Goal: Task Accomplishment & Management: Use online tool/utility

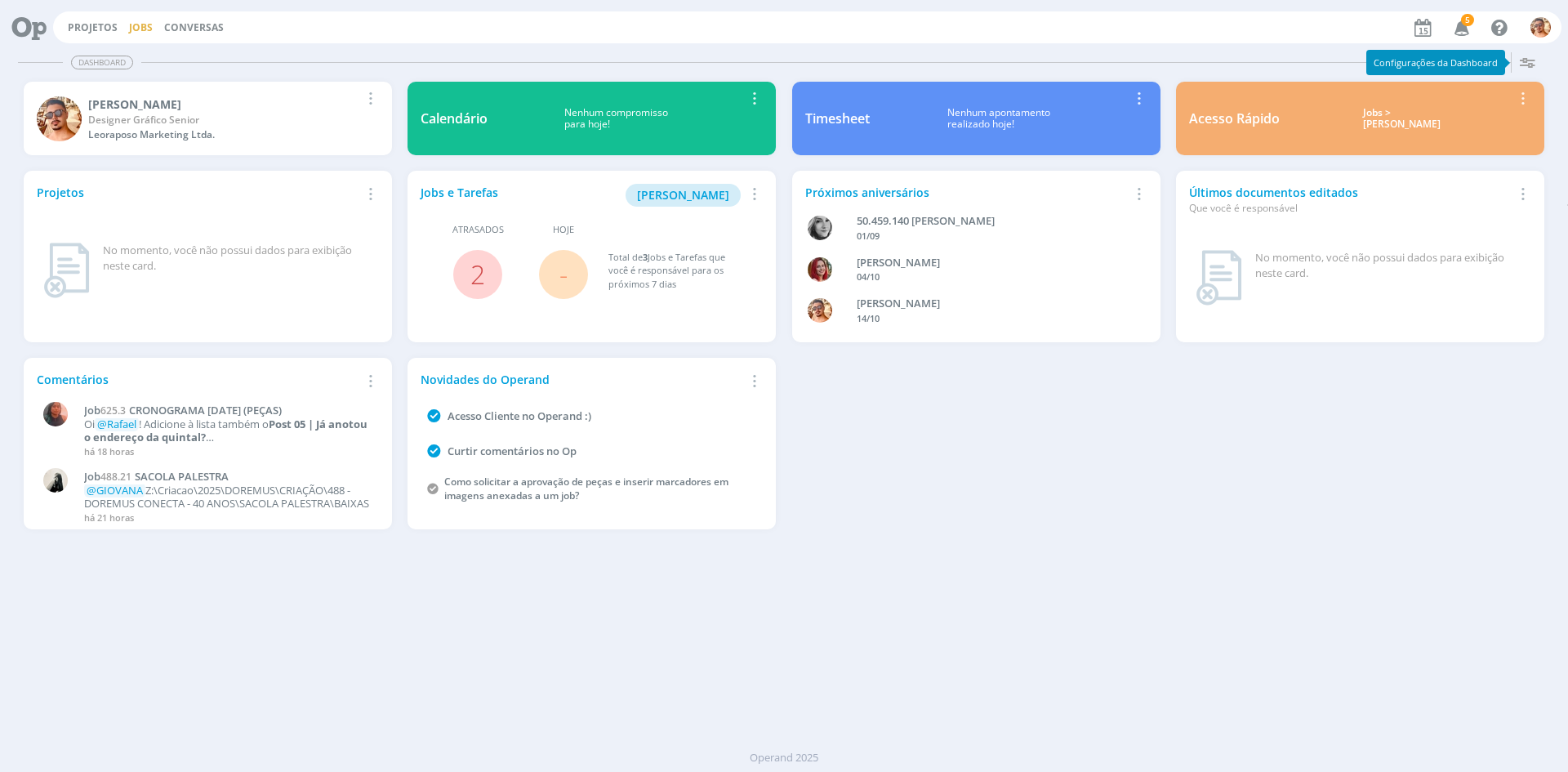
click at [148, 15] on div "Projetos Jobs Conversas 5 Notificações Central de Ajuda Área de Membros Implant…" at bounding box center [807, 27] width 1508 height 32
click at [144, 22] on link "Jobs" at bounding box center [141, 27] width 23 height 14
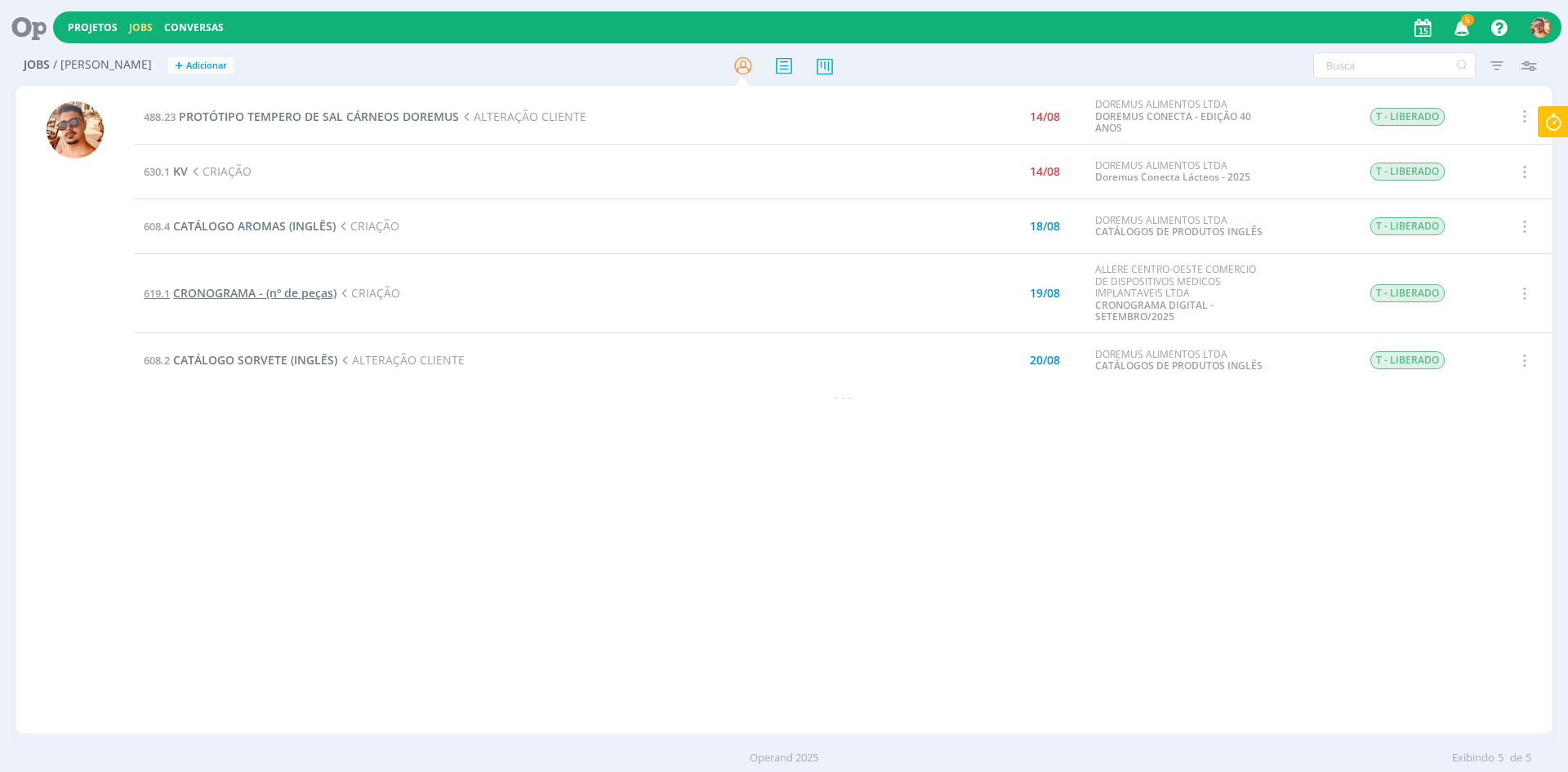
click at [302, 291] on span "CRONOGRAMA - (nº de peças)" at bounding box center [255, 293] width 163 height 15
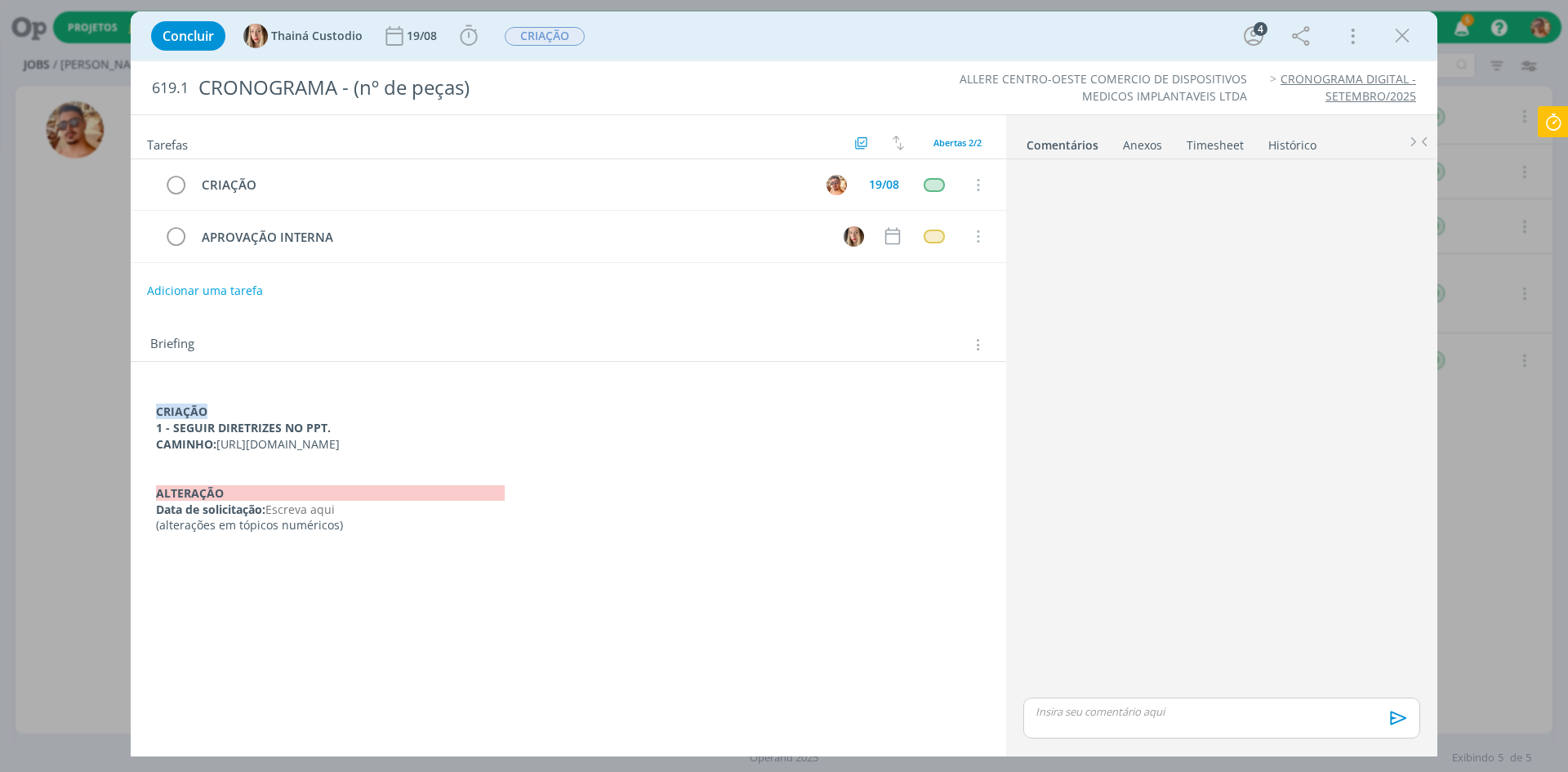
drag, startPoint x: 831, startPoint y: 442, endPoint x: 218, endPoint y: 443, distance: 613.0
click at [218, 443] on p "CAMINHO: [URL][DOMAIN_NAME]" at bounding box center [569, 444] width 825 height 16
copy p "[URL][DOMAIN_NAME]"
click at [1554, 125] on icon at bounding box center [1554, 122] width 30 height 32
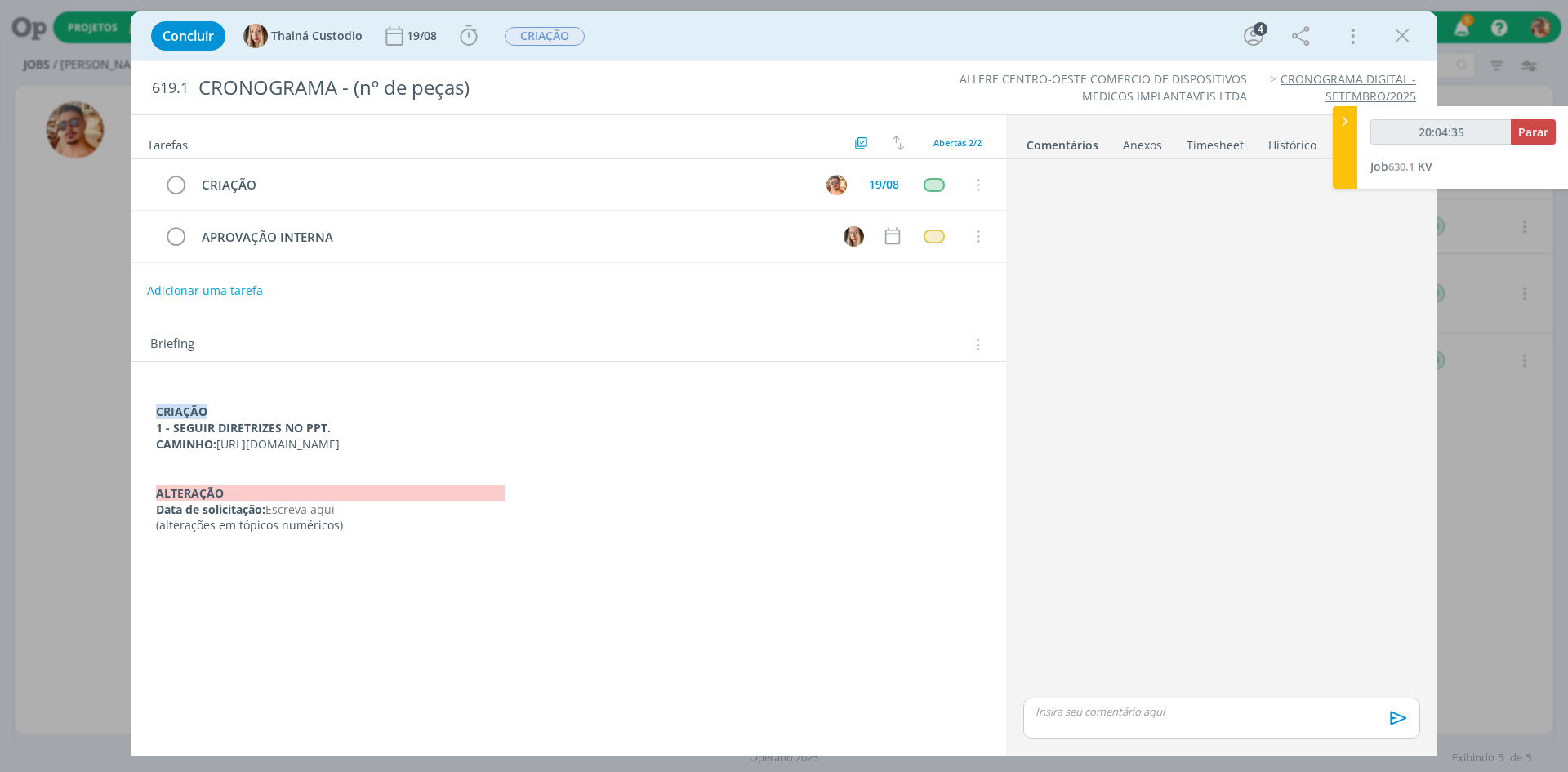
type input "20:04:36"
click at [1549, 135] on button "Parar" at bounding box center [1534, 132] width 45 height 25
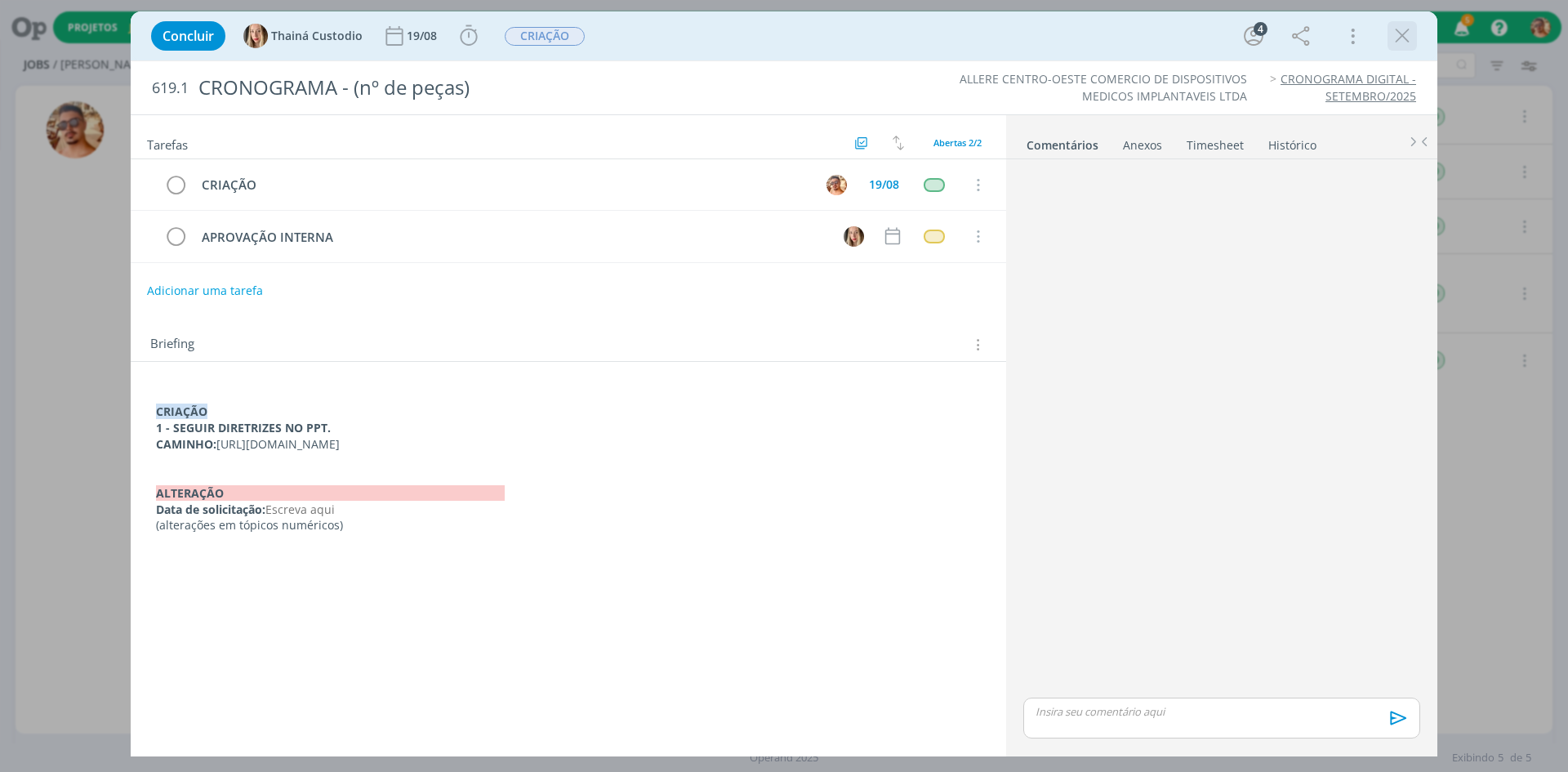
click at [1406, 44] on icon "dialog" at bounding box center [1402, 35] width 24 height 24
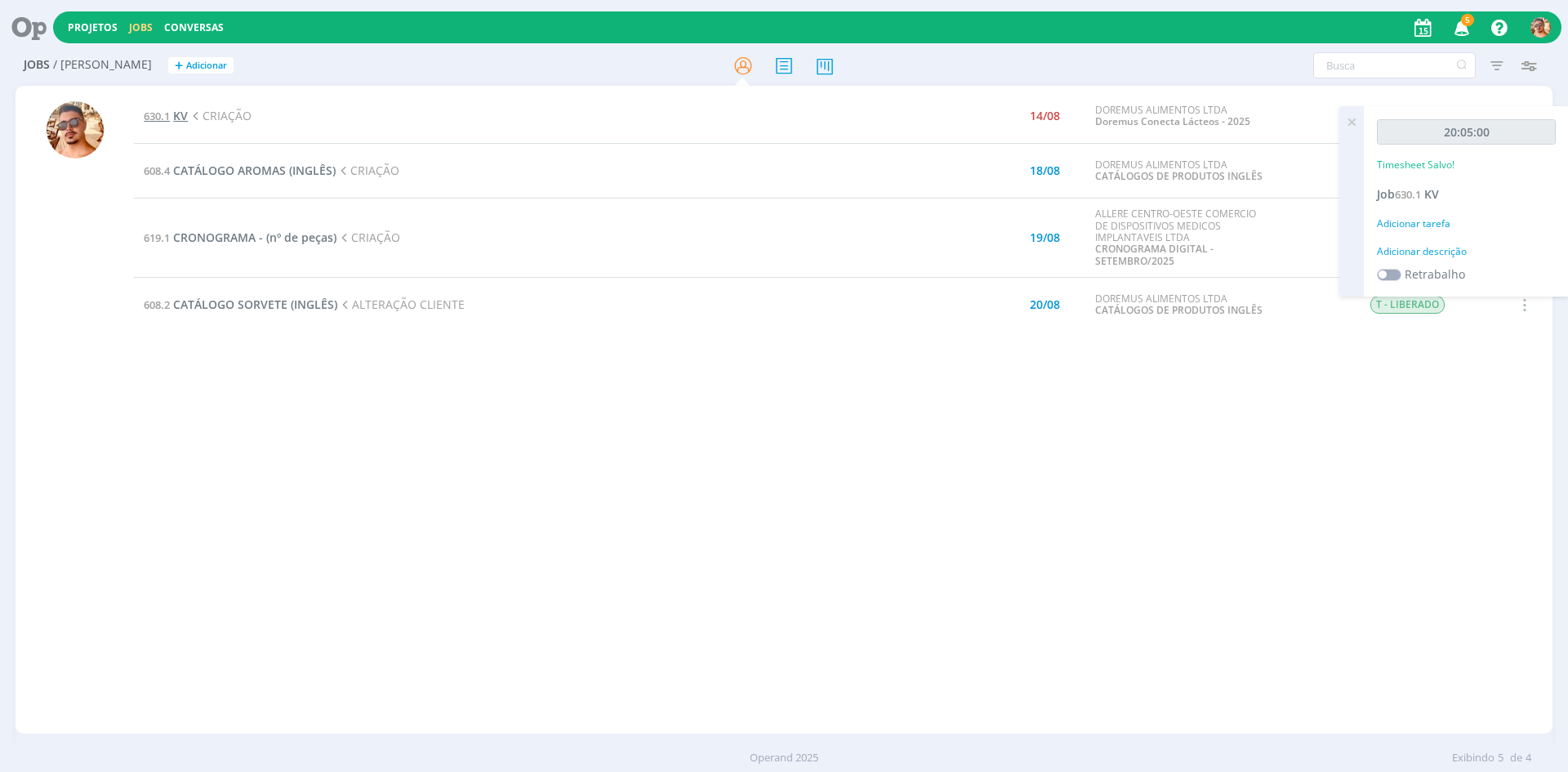
click at [180, 112] on span "KV" at bounding box center [181, 115] width 14 height 15
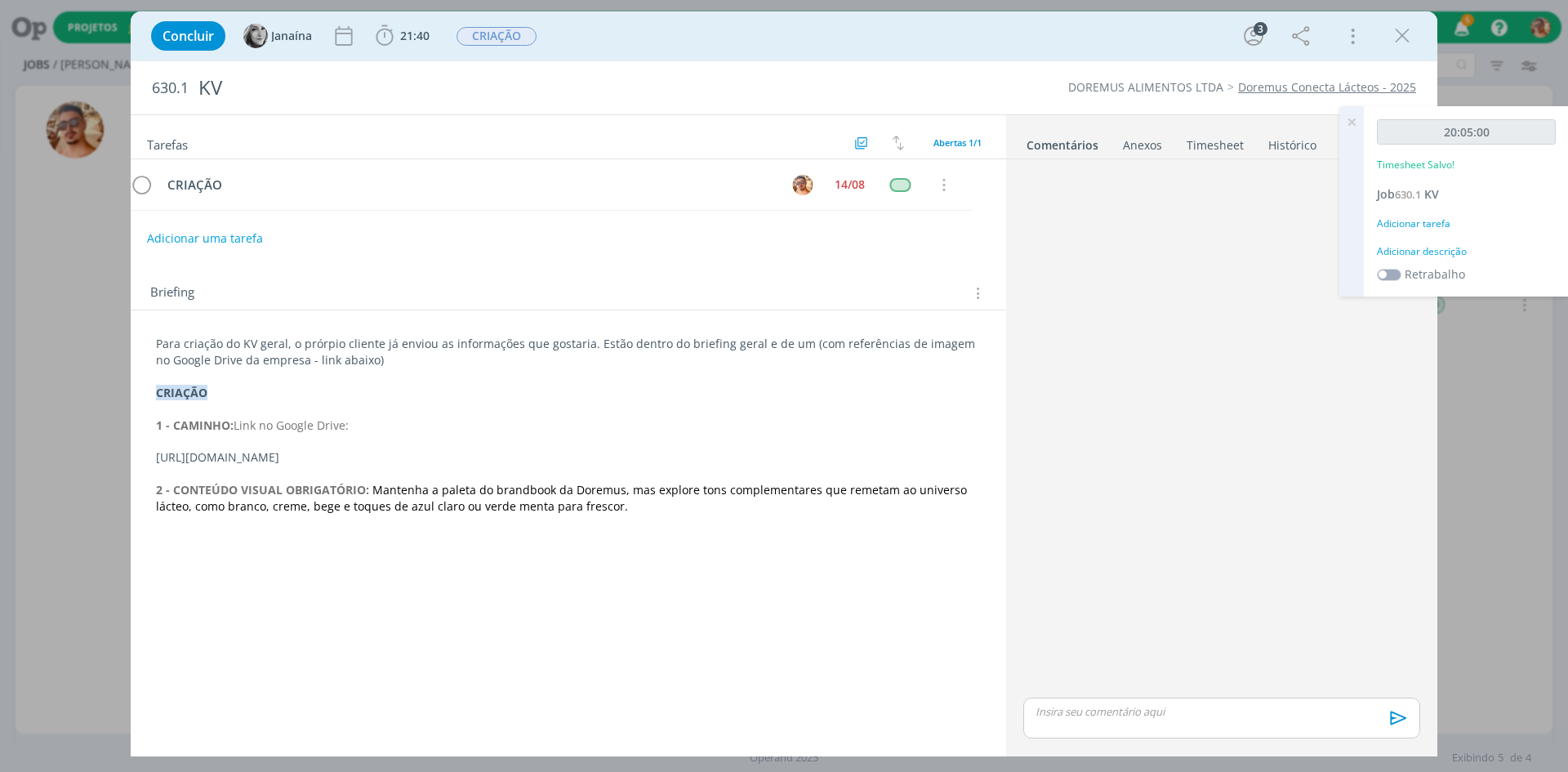
click at [1244, 152] on li "Timesheet" at bounding box center [1227, 142] width 81 height 23
click at [1227, 145] on link "Timesheet" at bounding box center [1215, 142] width 59 height 23
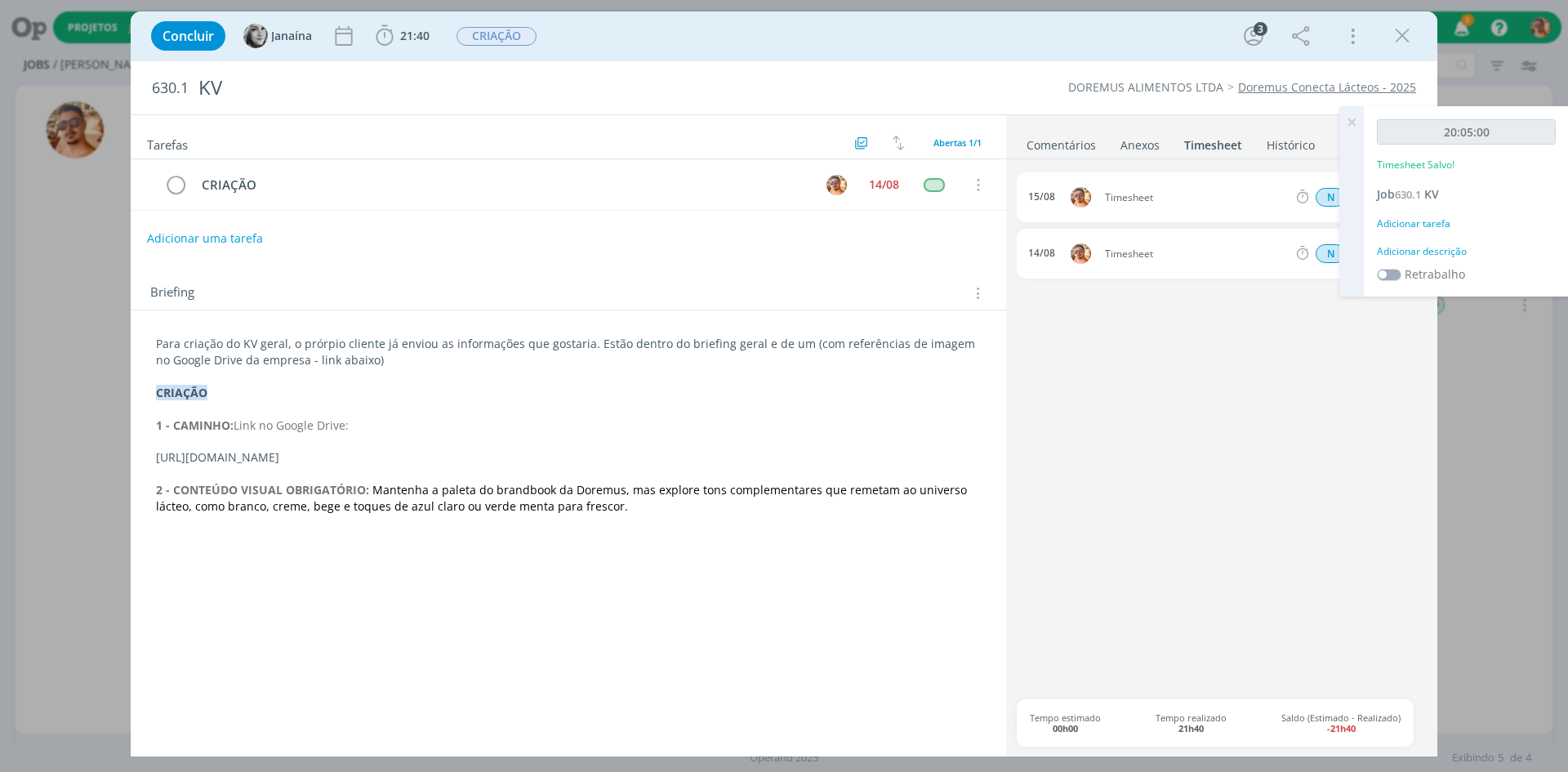
click at [1350, 114] on icon at bounding box center [1351, 122] width 30 height 32
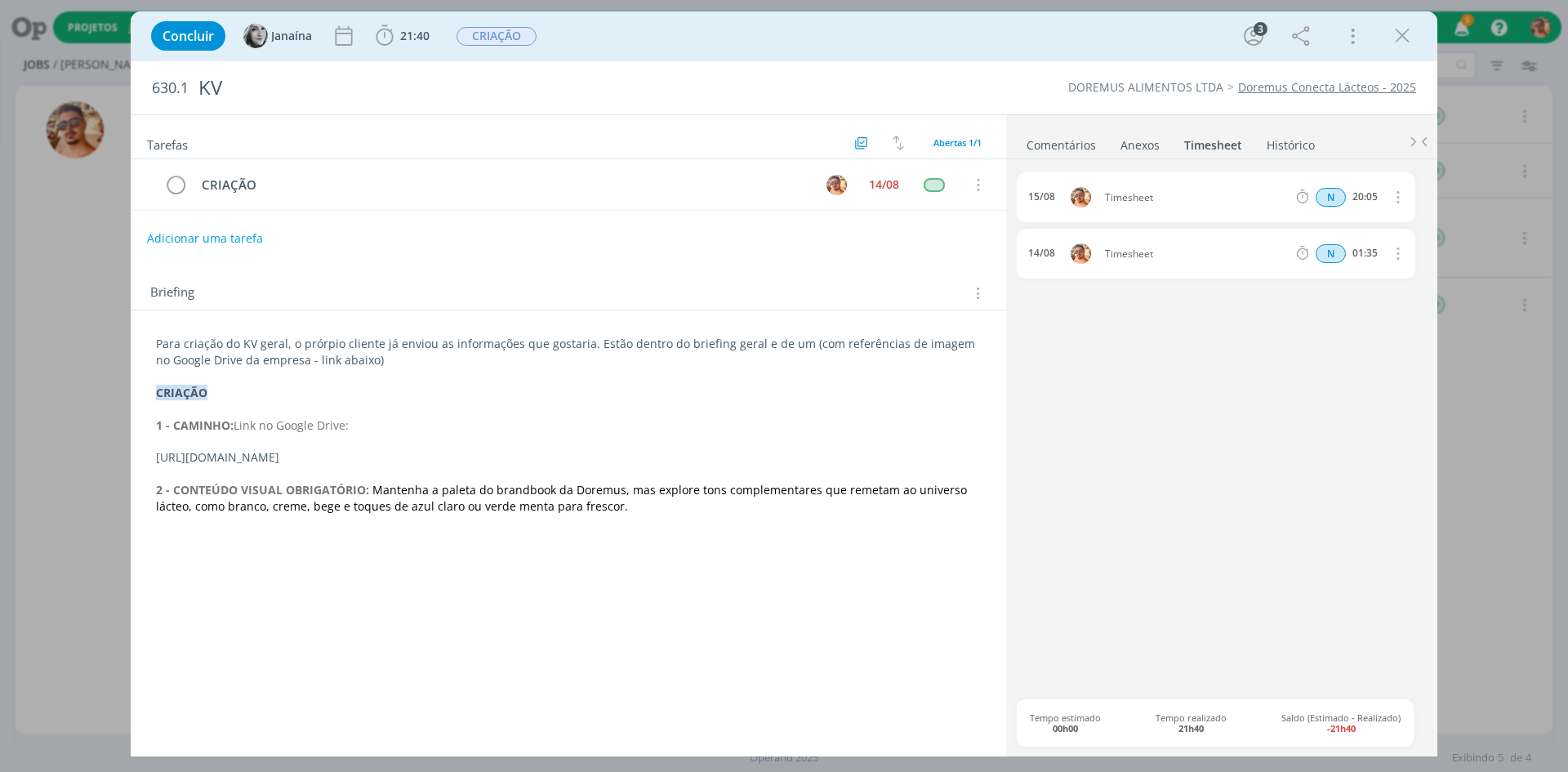
click at [1404, 198] on icon "dialog" at bounding box center [1396, 197] width 18 height 20
click at [1340, 234] on link "Excluir" at bounding box center [1350, 226] width 129 height 26
click at [1387, 187] on div "Tem certeza que deseja excluir este lançamento de 20:05? Não Sim" at bounding box center [1216, 197] width 399 height 50
click at [1389, 196] on button "Sim" at bounding box center [1382, 198] width 32 height 18
